Goal: Information Seeking & Learning: Learn about a topic

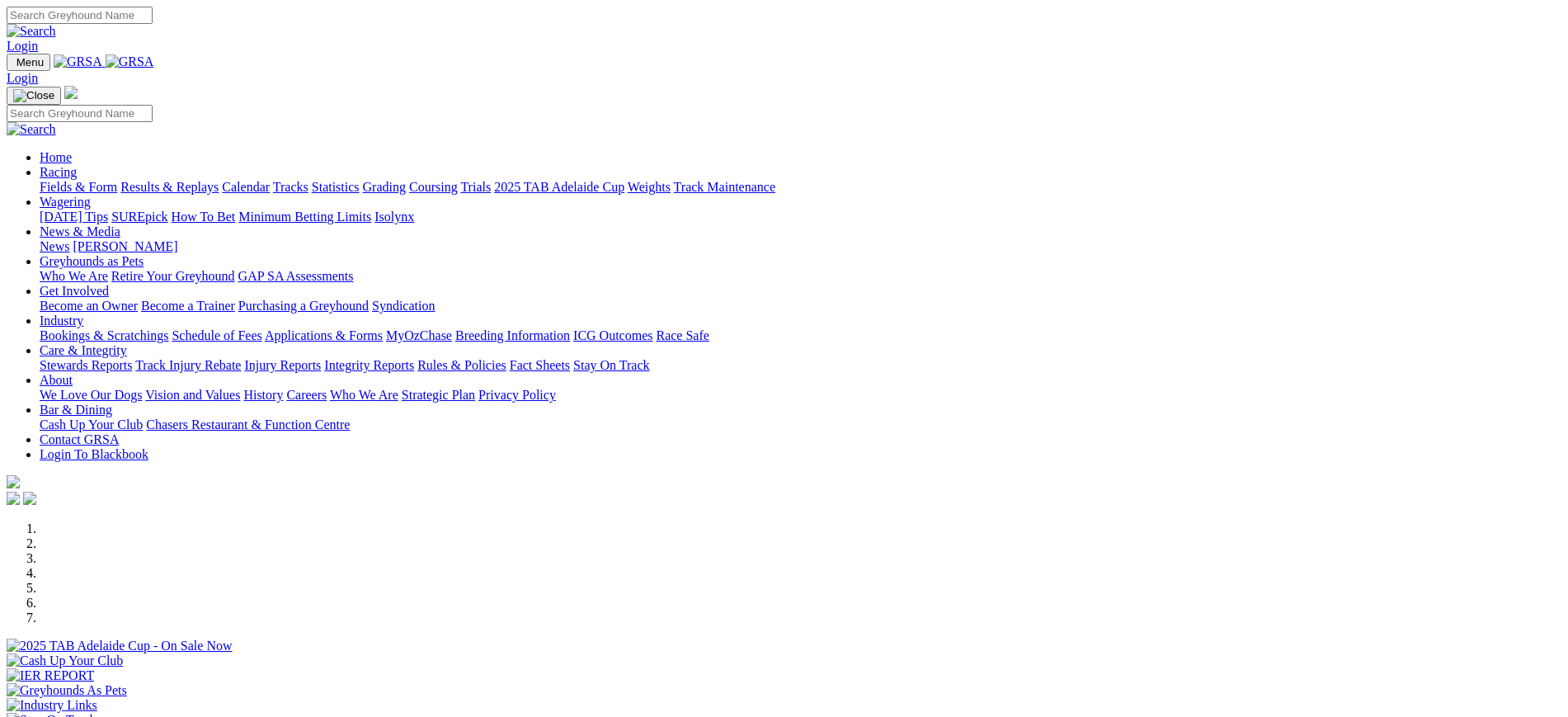
scroll to position [550, 0]
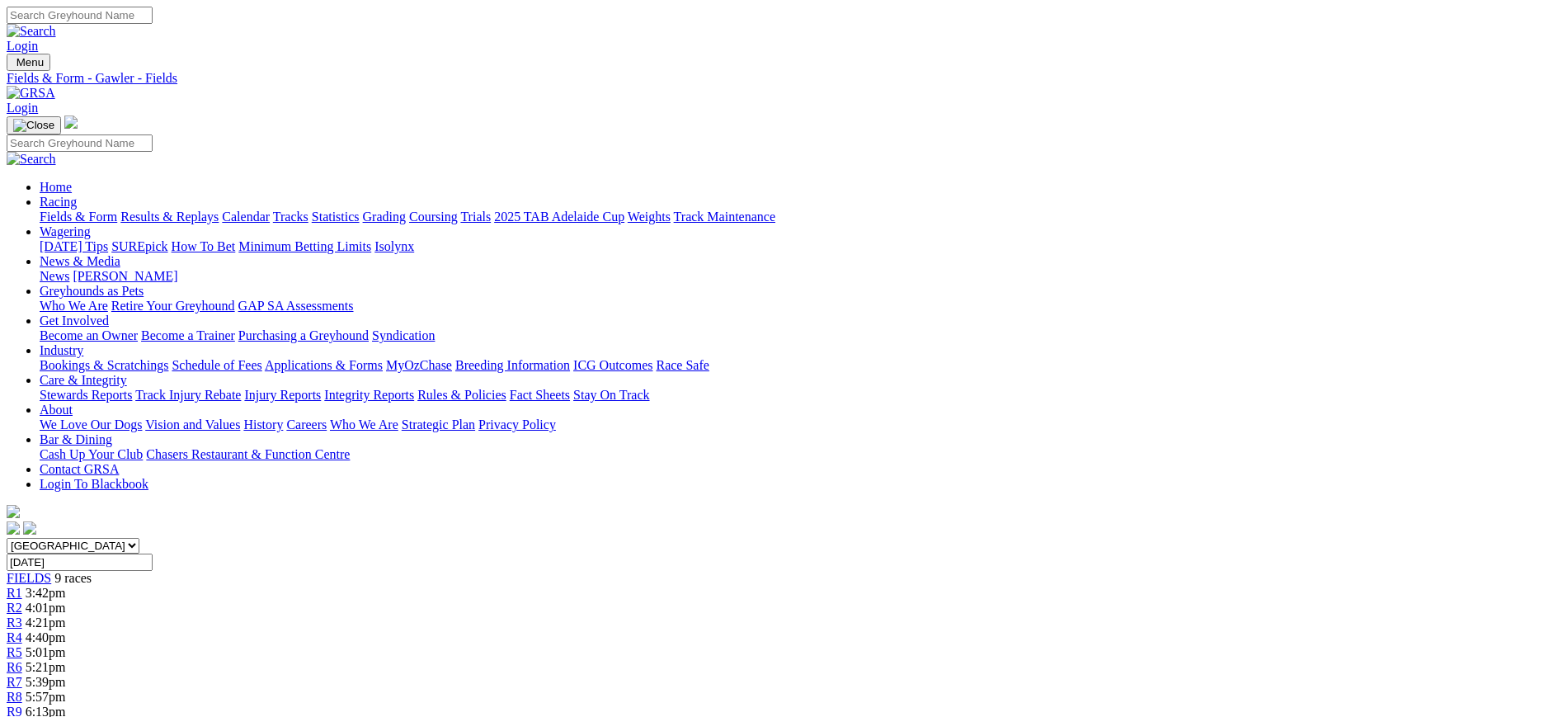
click at [177, 268] on link "[PERSON_NAME]" at bounding box center [124, 275] width 105 height 14
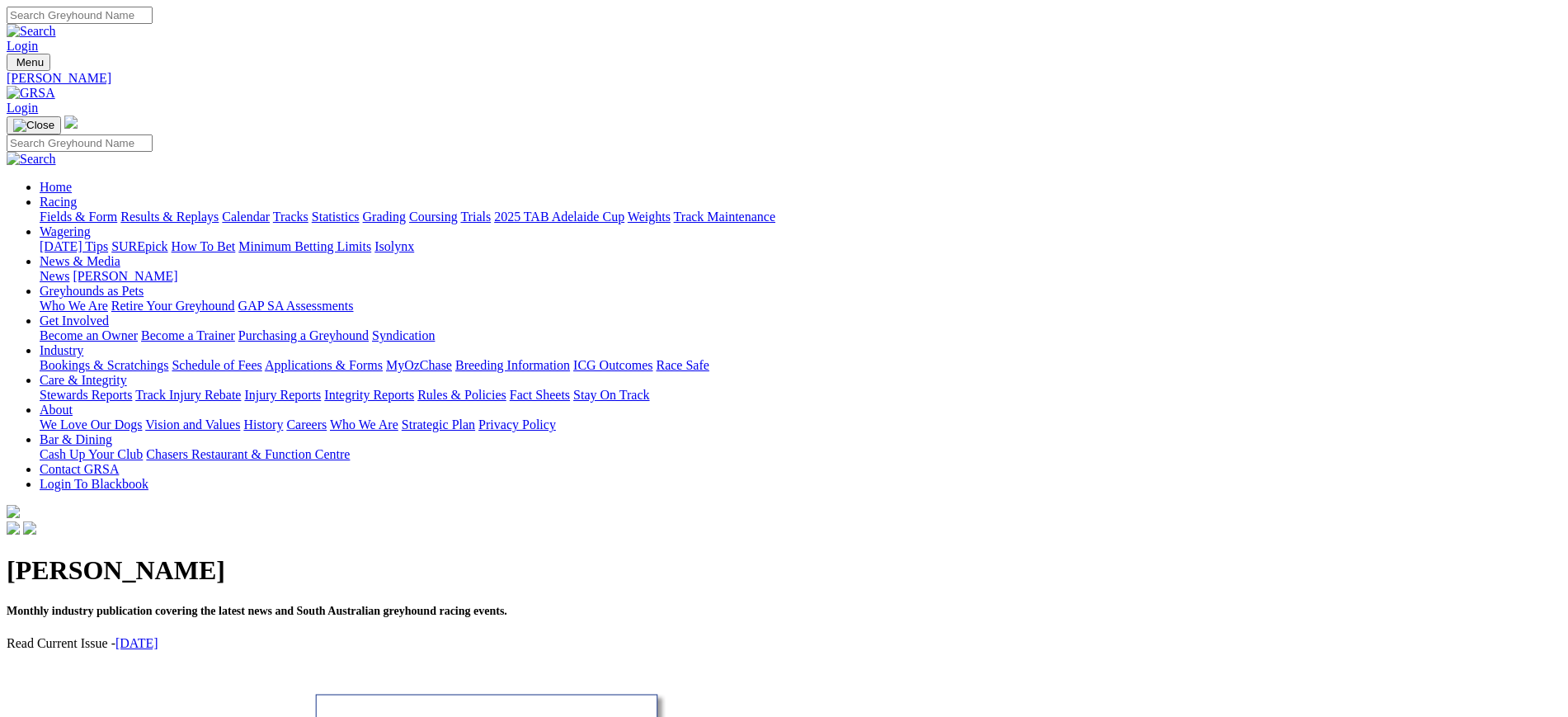
click at [70, 268] on link "News" at bounding box center [54, 275] width 29 height 14
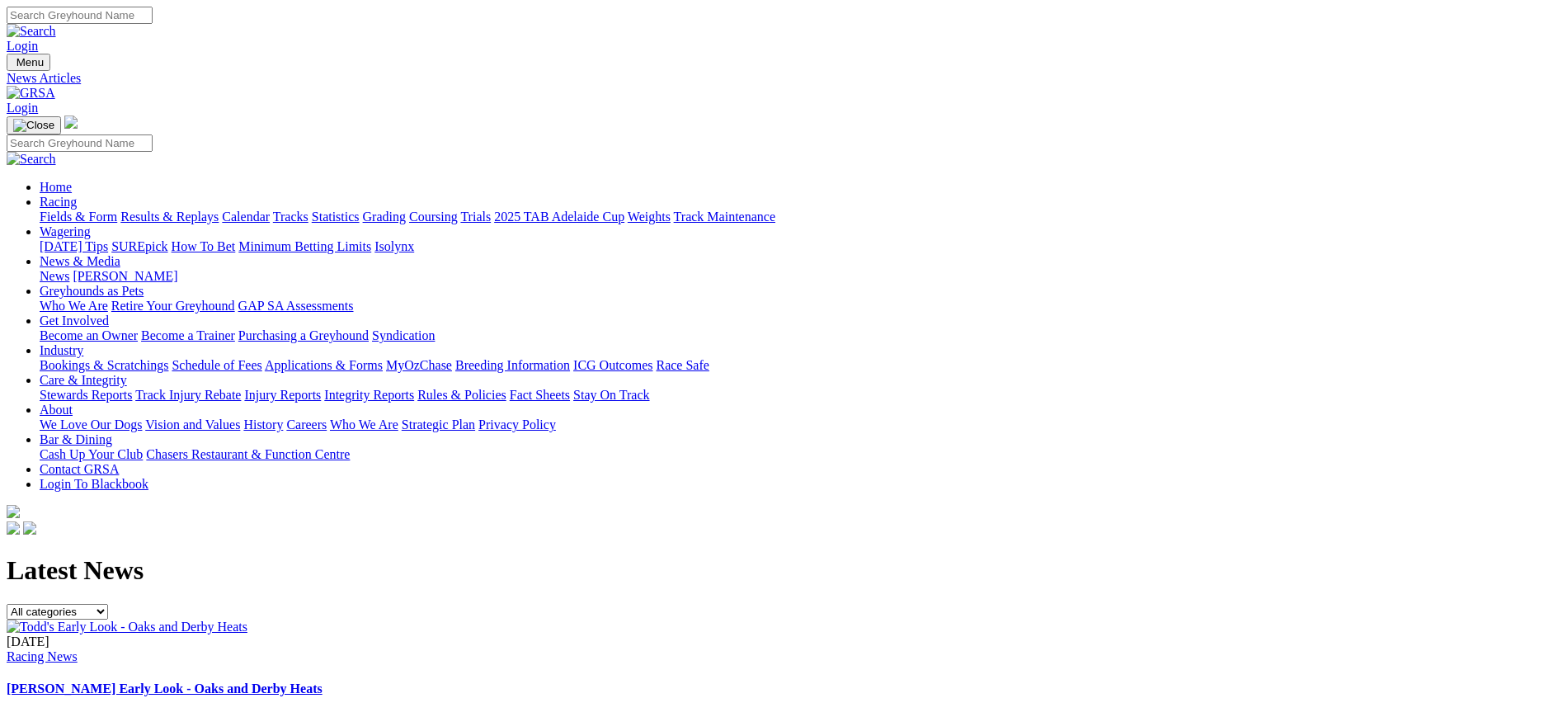
click at [248, 619] on img at bounding box center [127, 626] width 241 height 15
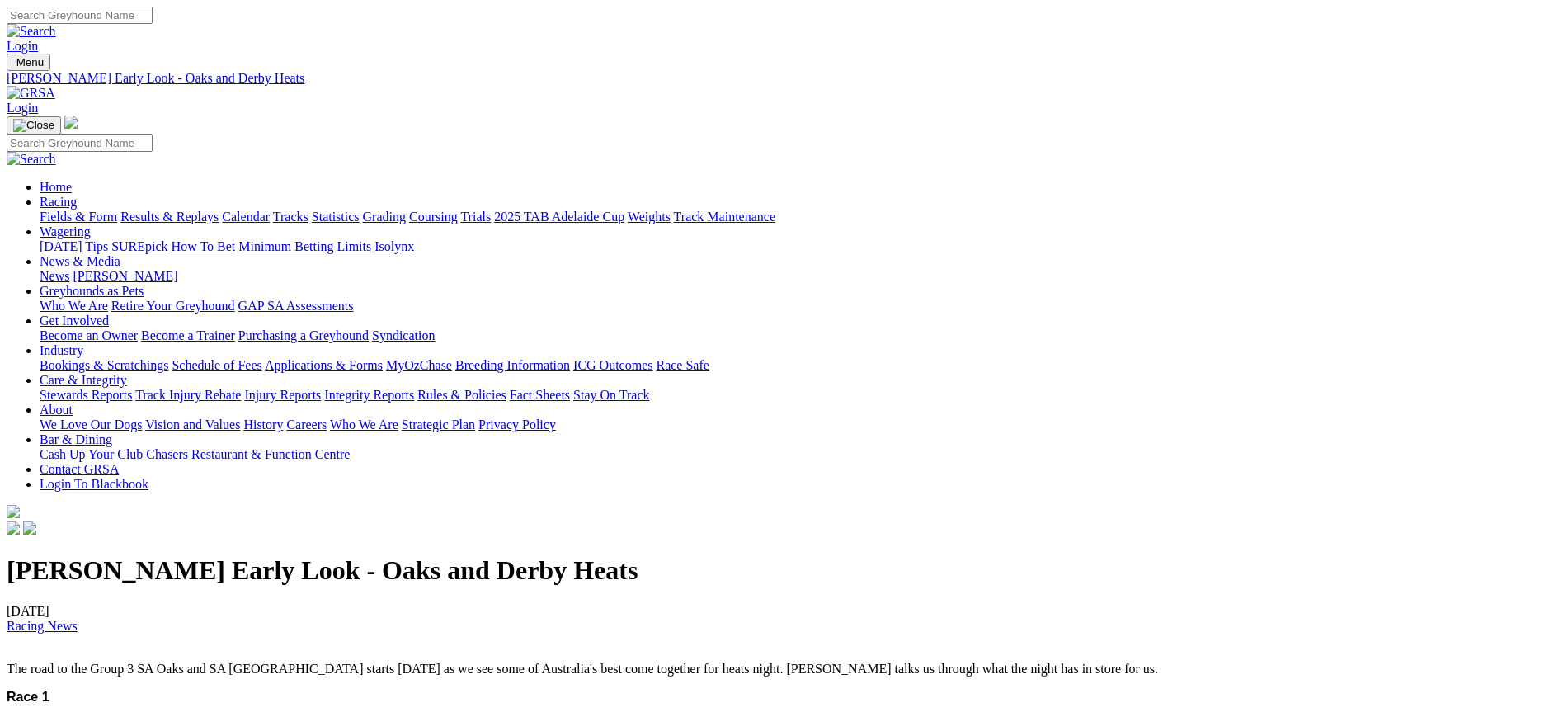
click at [55, 86] on img at bounding box center [31, 93] width 49 height 15
